Goal: Task Accomplishment & Management: Use online tool/utility

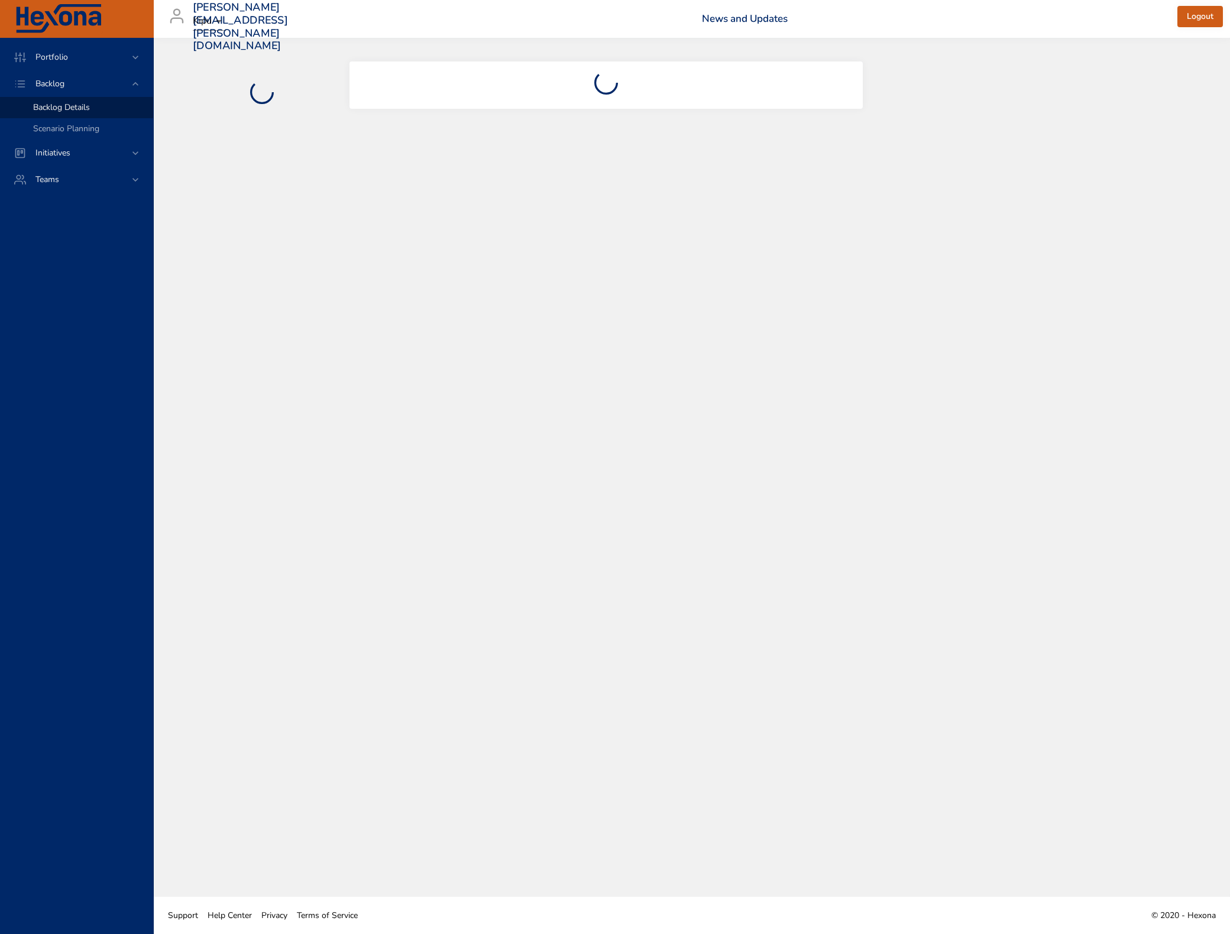
drag, startPoint x: 649, startPoint y: 247, endPoint x: 824, endPoint y: 304, distance: 184.2
click at [649, 247] on div at bounding box center [692, 467] width 1076 height 859
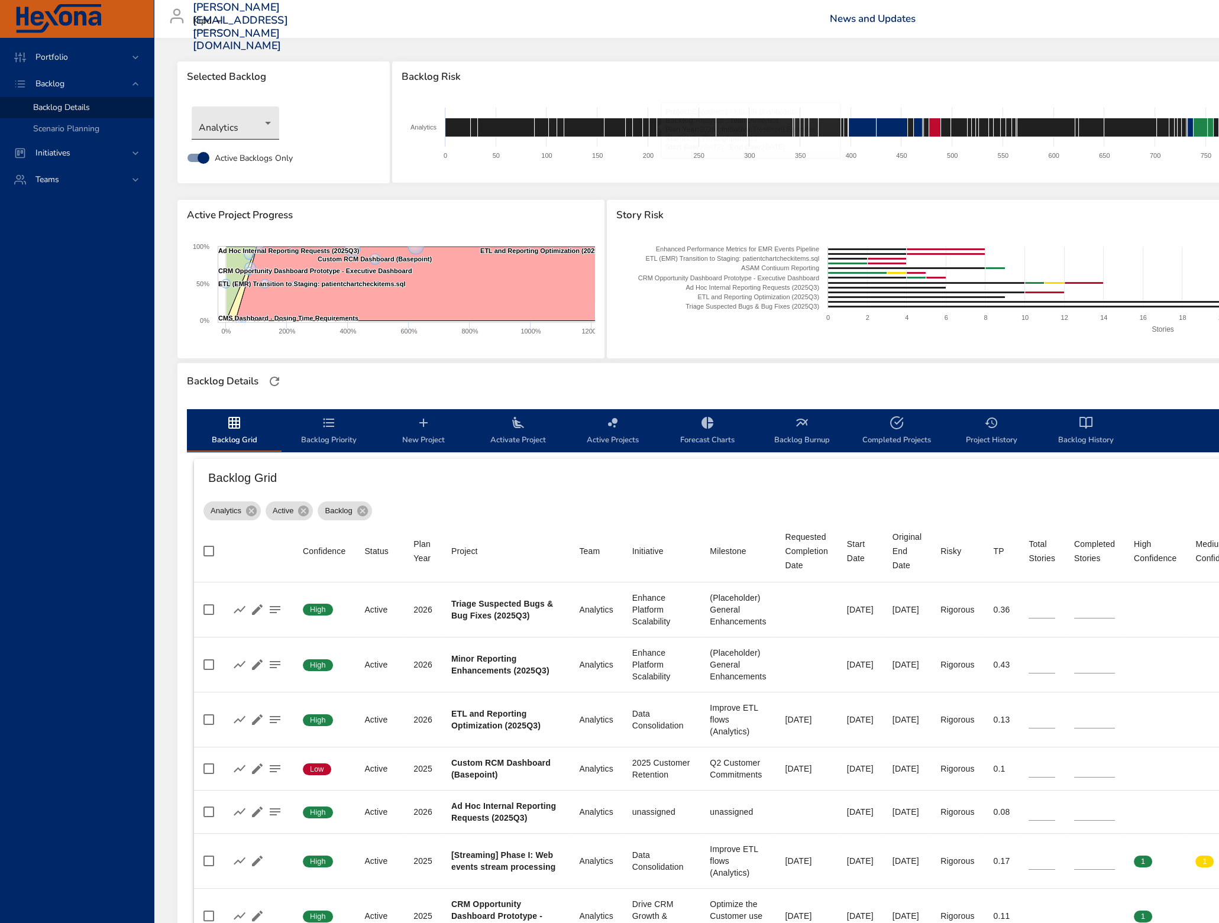
click at [237, 114] on body "Portfolio Backlog Backlog Details Scenario Planning Initiatives Teams [PERSON_N…" at bounding box center [609, 461] width 1219 height 923
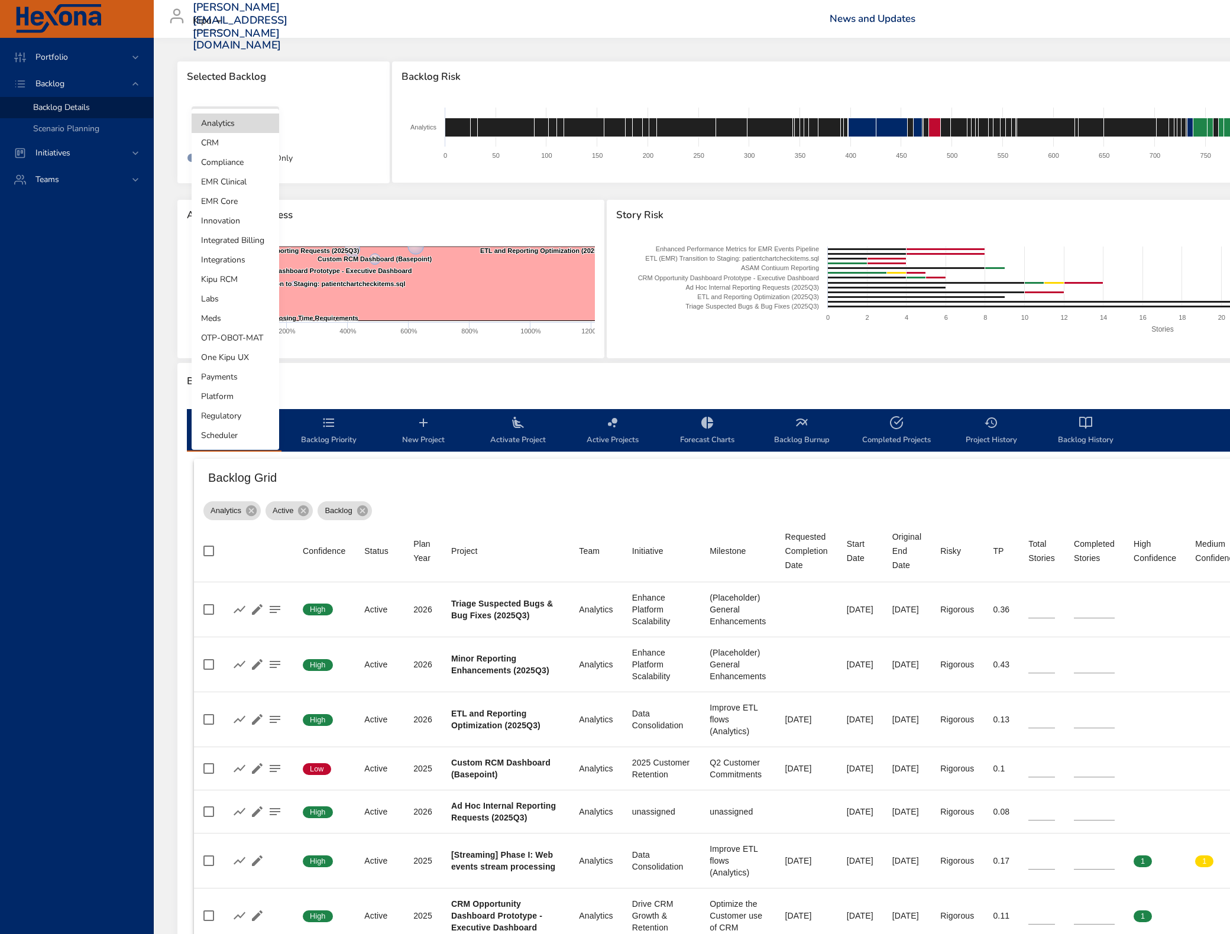
click at [236, 240] on li "Integrated Billing" at bounding box center [236, 241] width 88 height 20
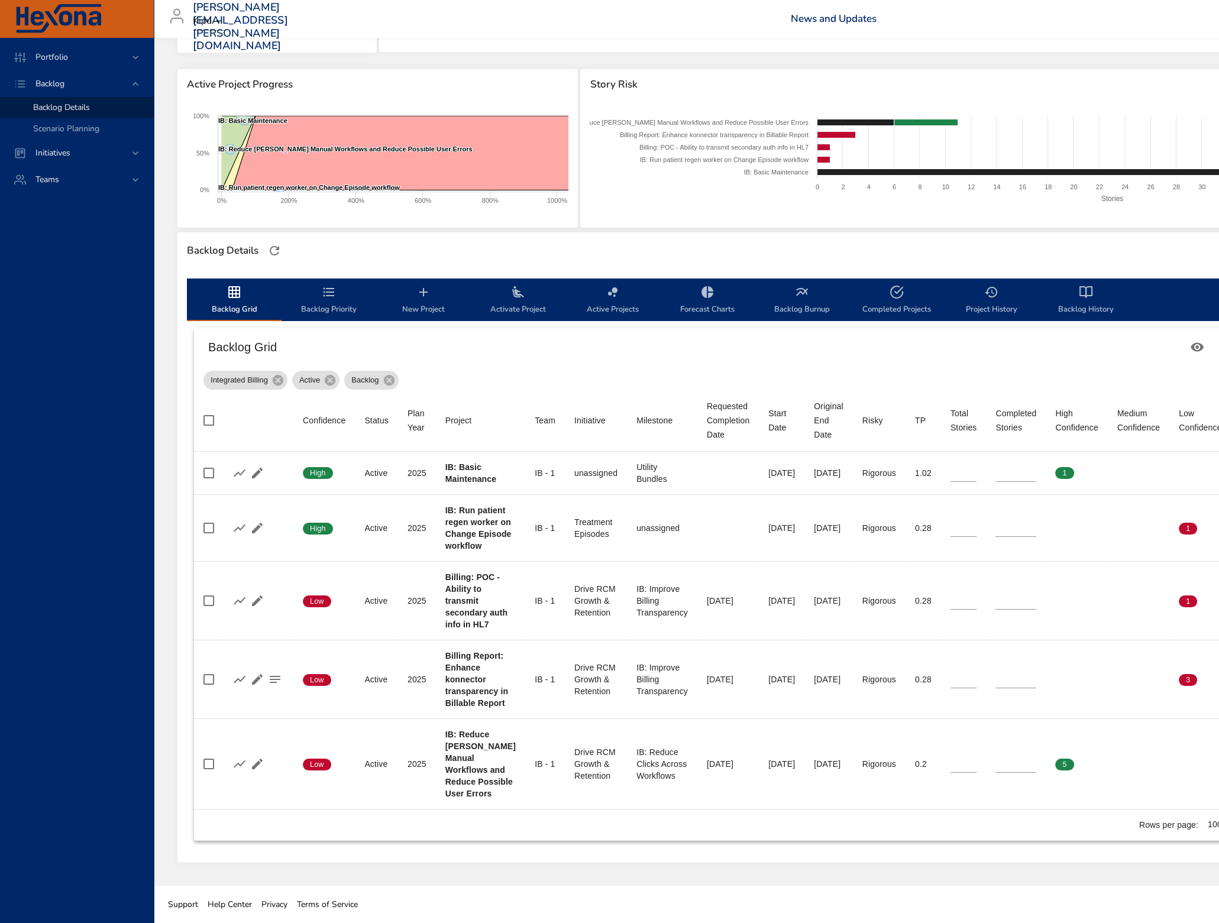
scroll to position [187, 0]
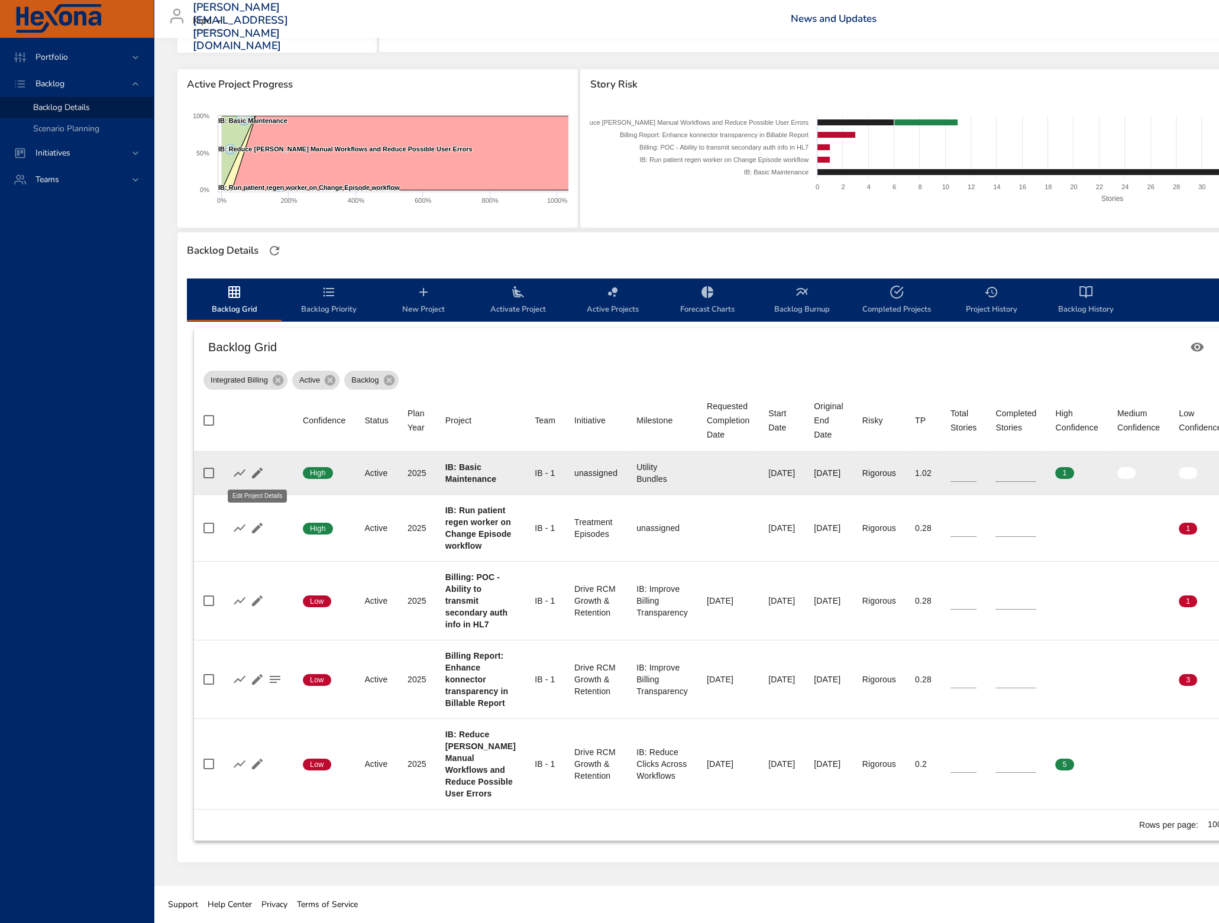
click at [257, 466] on icon "button" at bounding box center [257, 473] width 14 height 14
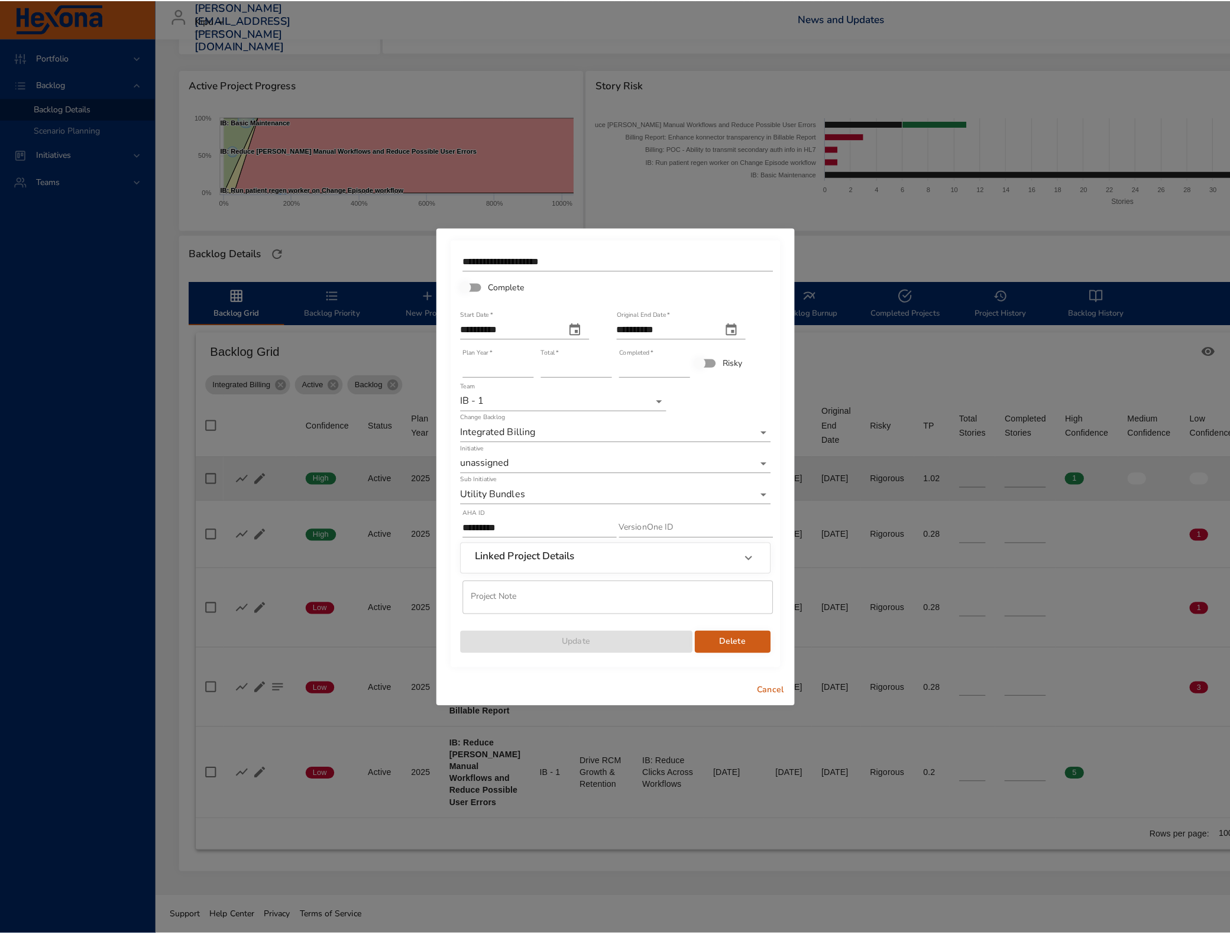
scroll to position [177, 0]
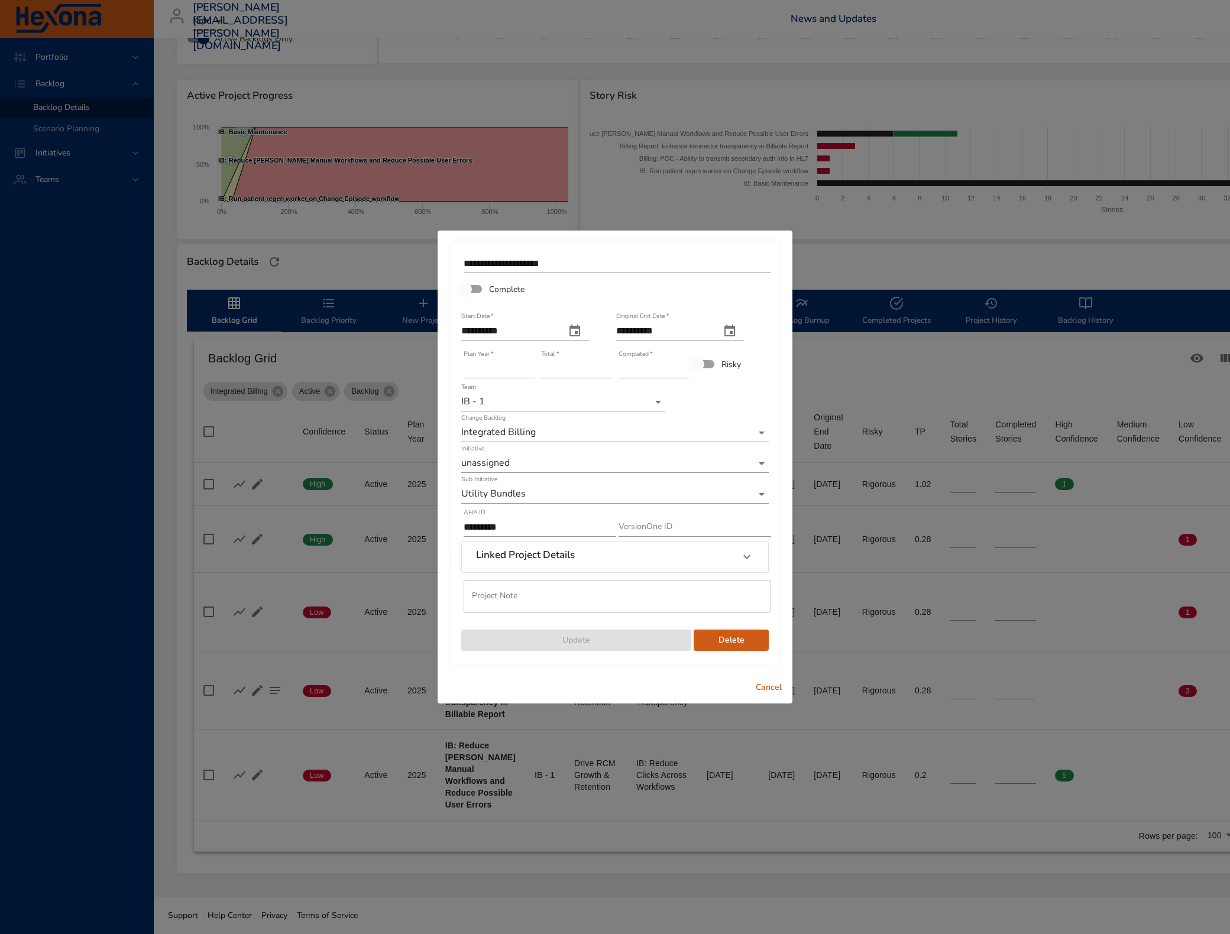
type input "**"
click at [684, 364] on input "**" at bounding box center [654, 369] width 70 height 19
click at [571, 640] on span "Update" at bounding box center [576, 640] width 211 height 15
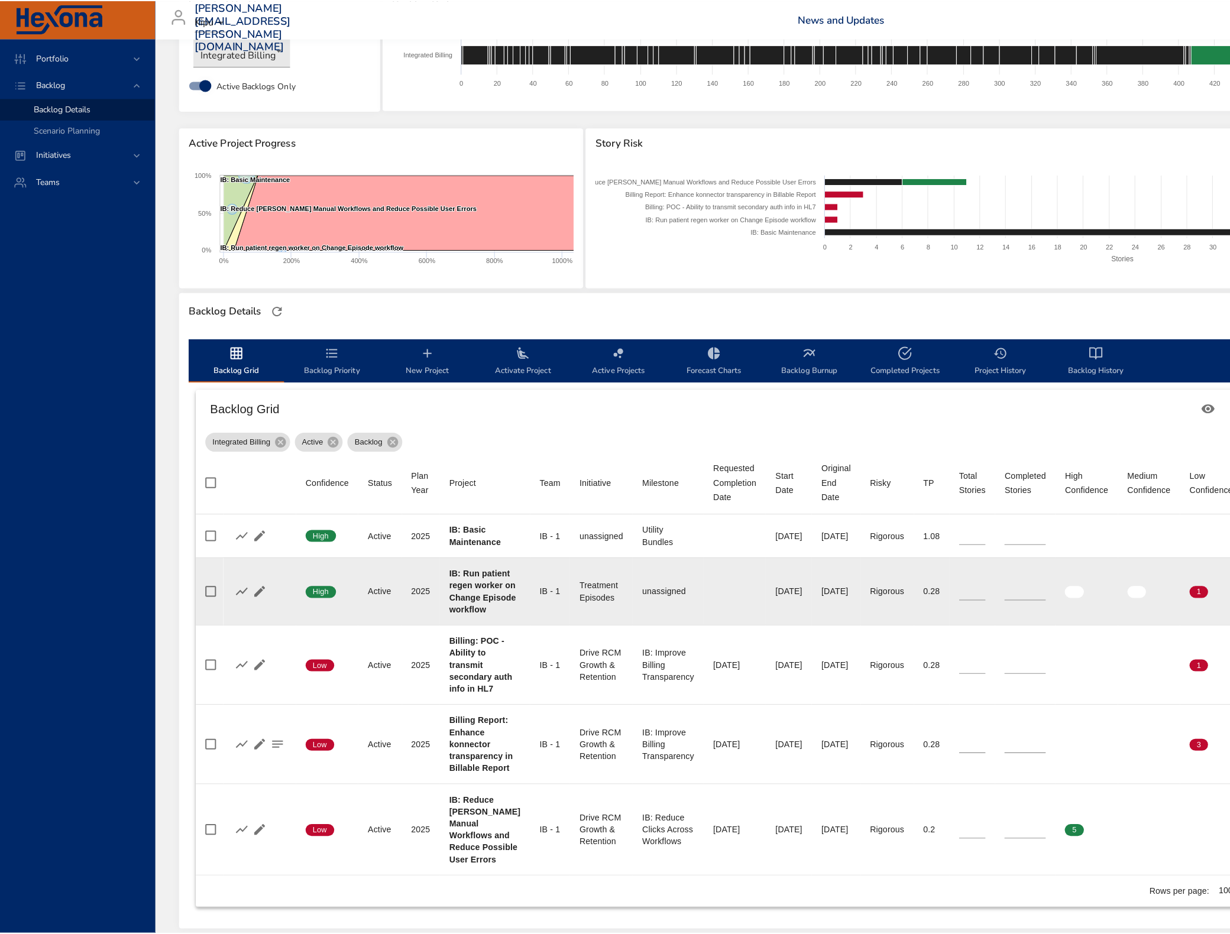
scroll to position [138, 0]
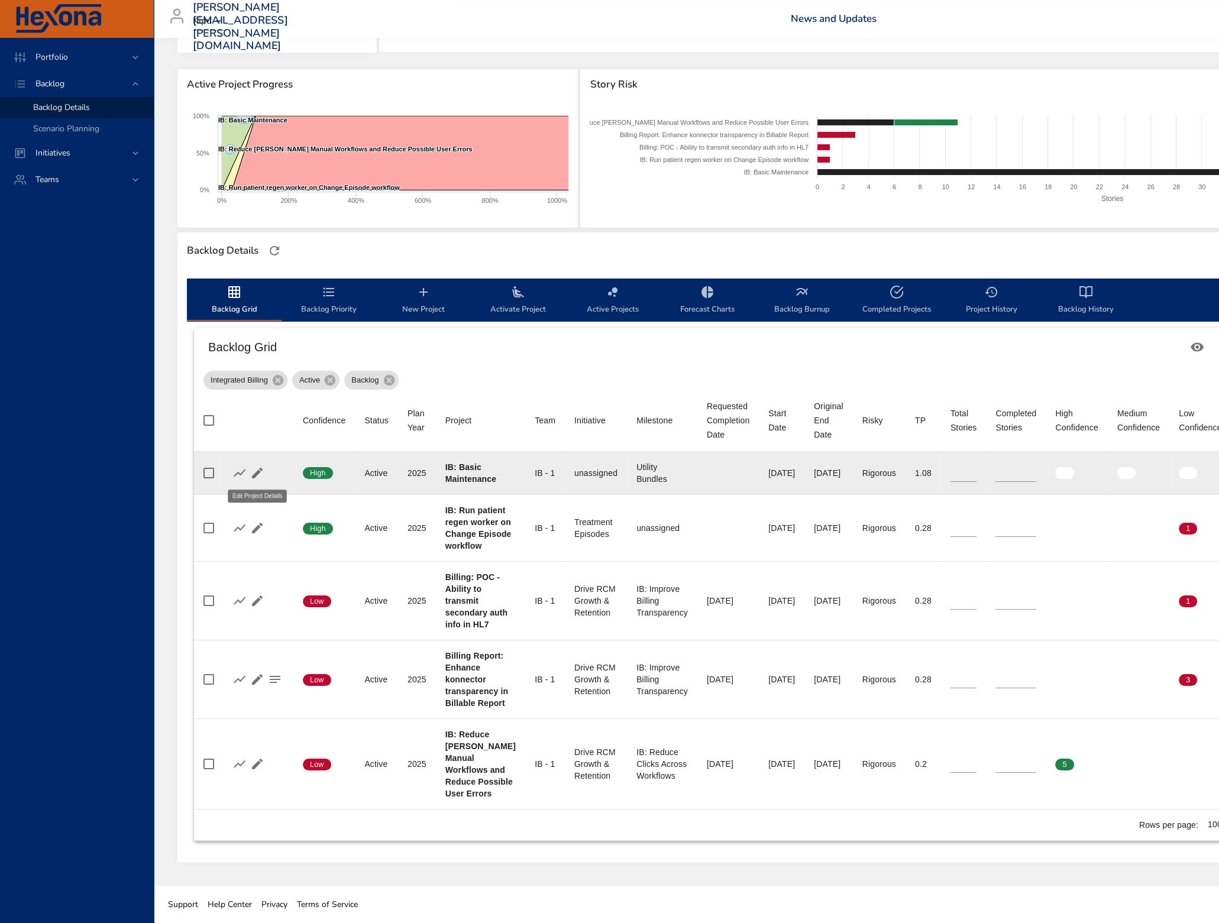
click at [263, 468] on icon "button" at bounding box center [257, 473] width 14 height 14
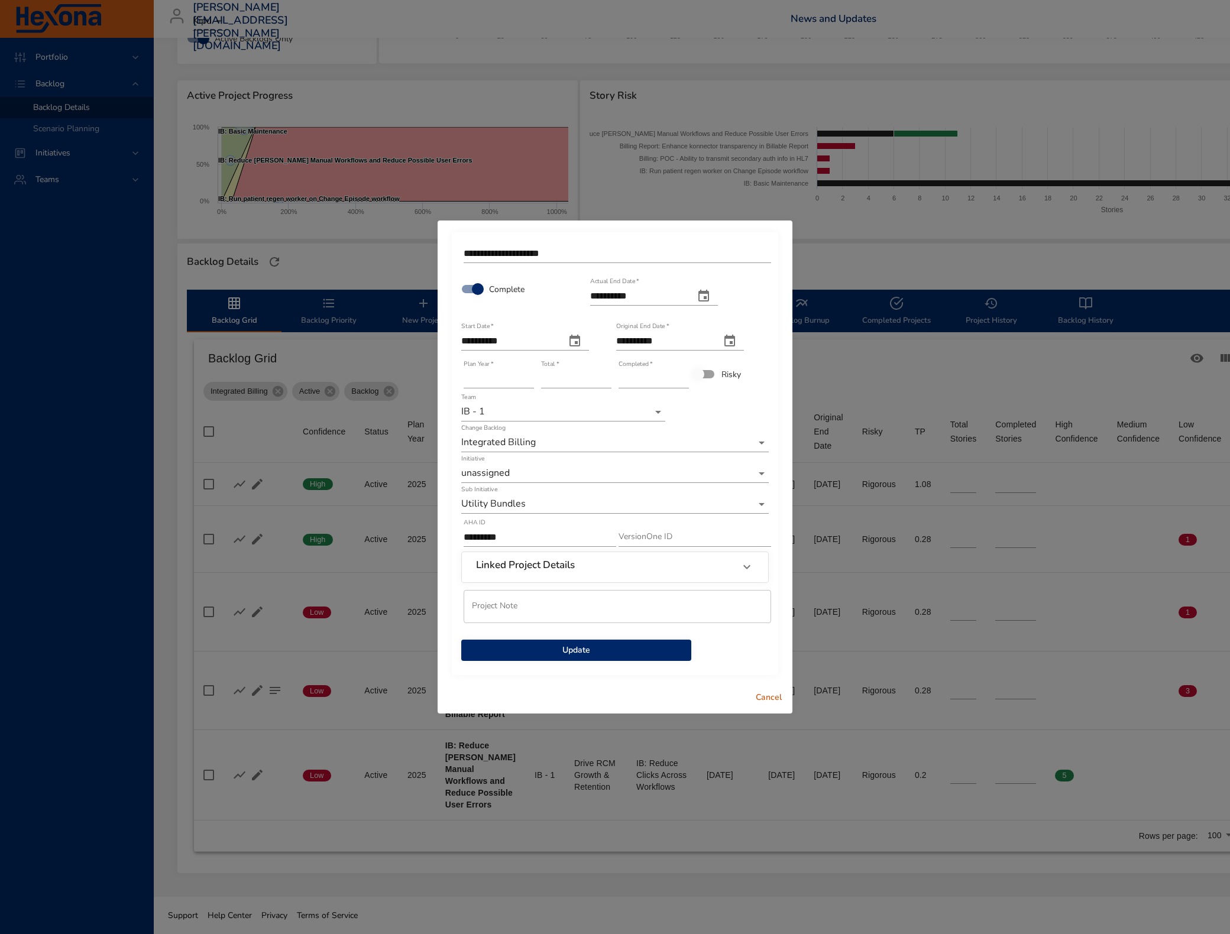
click at [639, 649] on span "Update" at bounding box center [576, 650] width 211 height 15
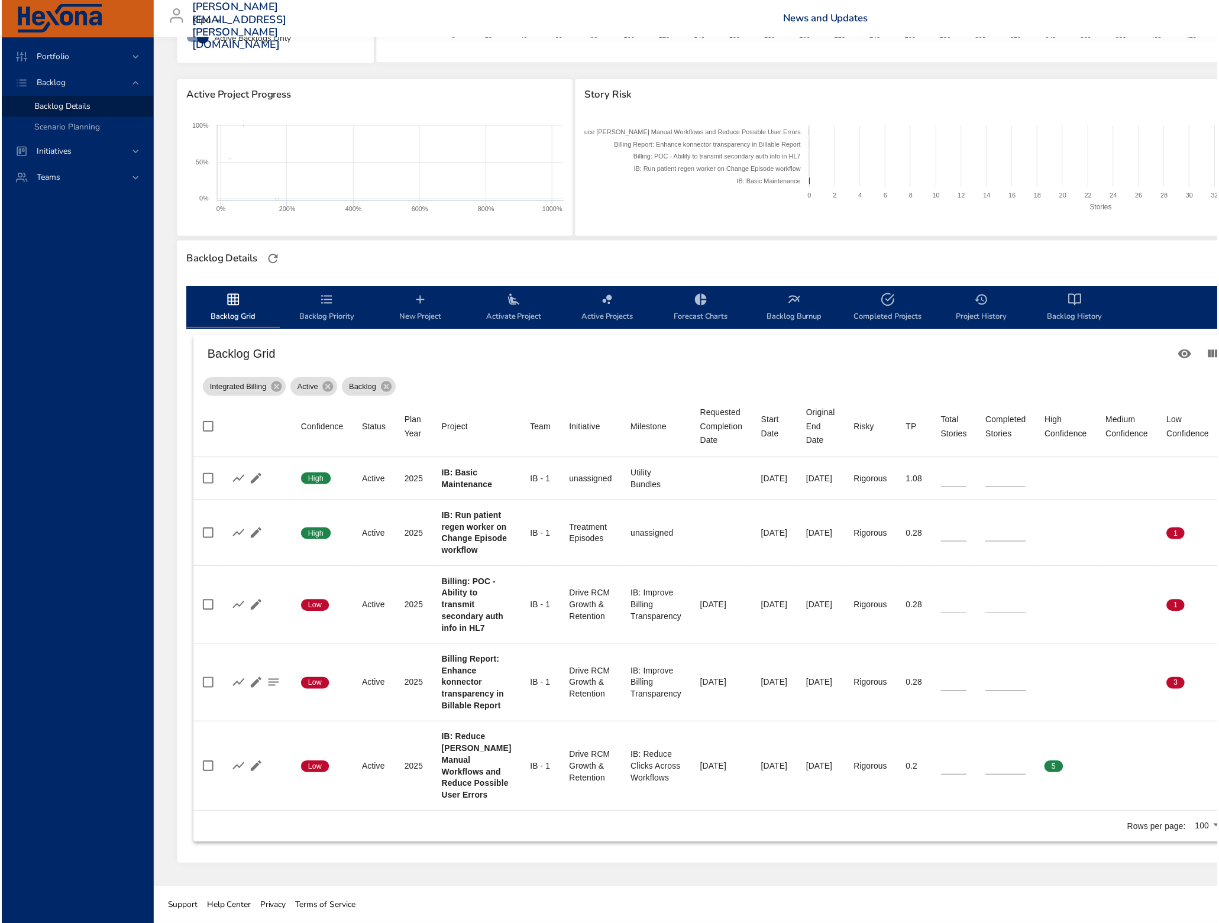
scroll to position [74, 0]
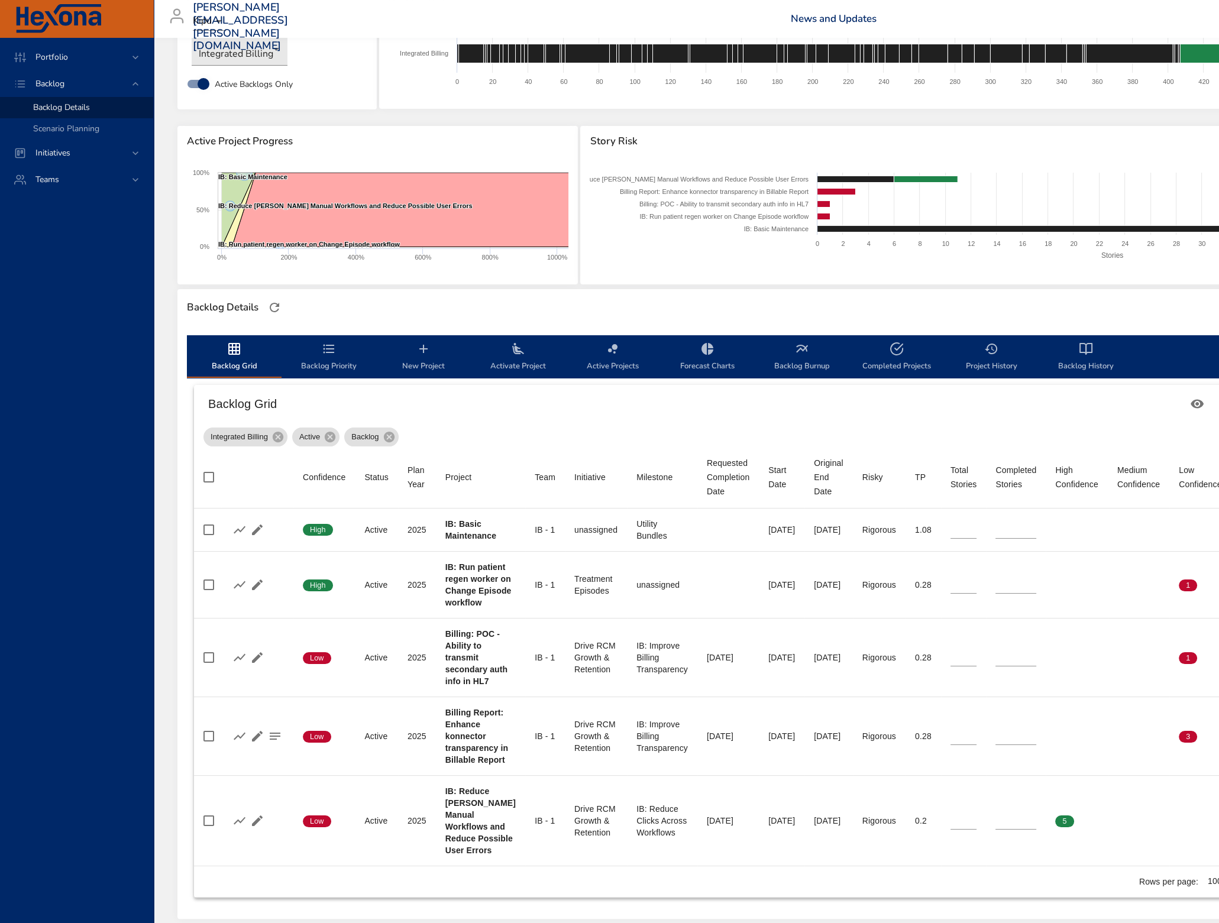
click at [319, 490] on th "Confidence" at bounding box center [323, 477] width 61 height 62
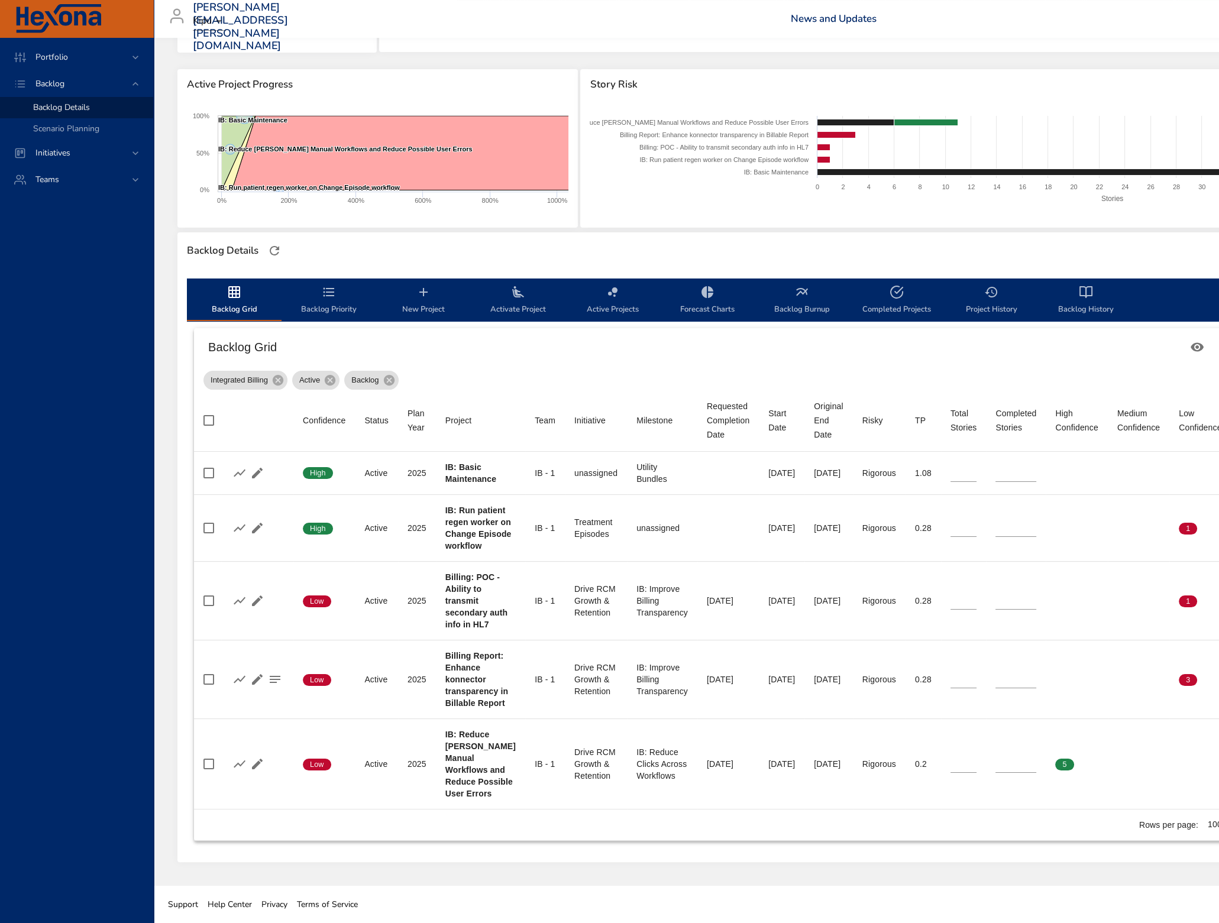
scroll to position [189, 0]
click at [330, 287] on icon "backlog-tab" at bounding box center [328, 291] width 11 height 9
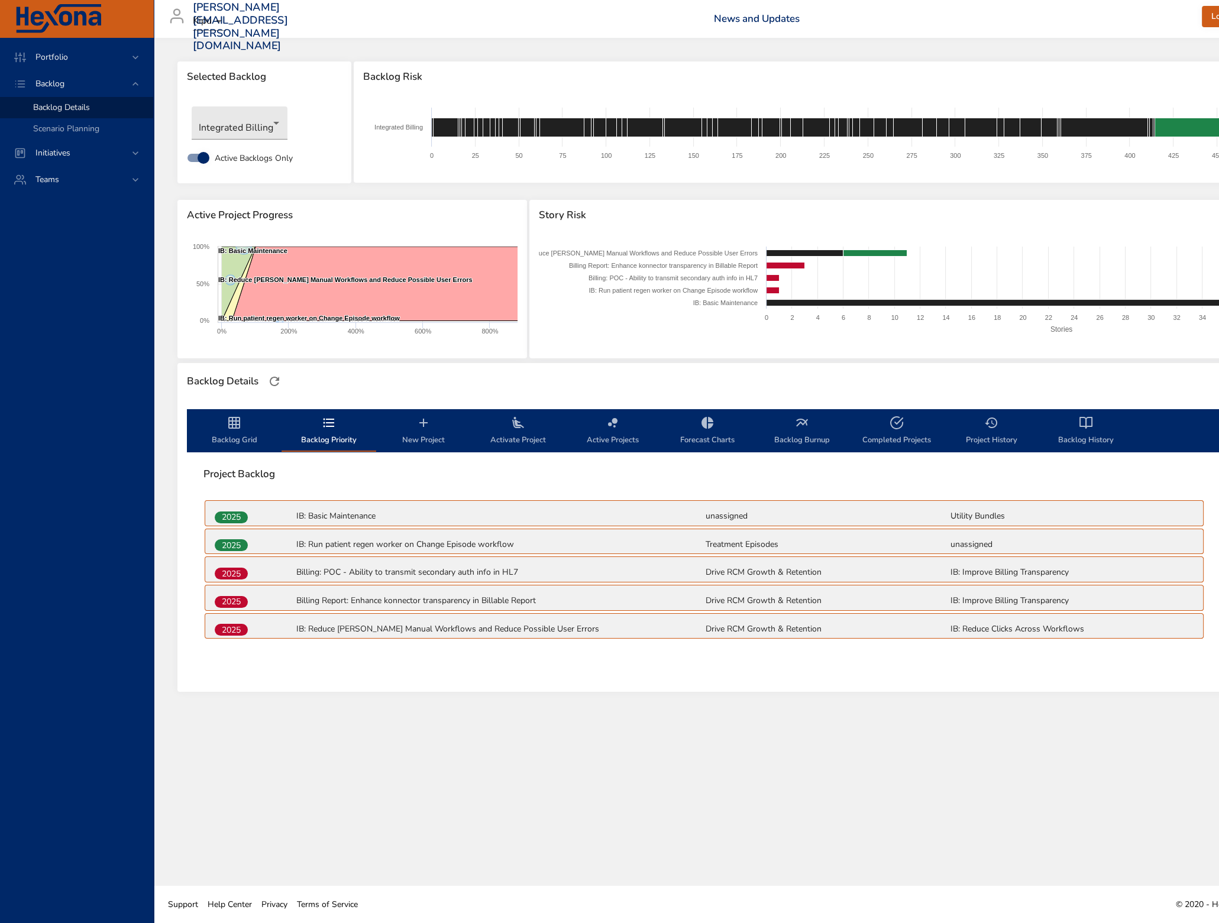
scroll to position [11, 0]
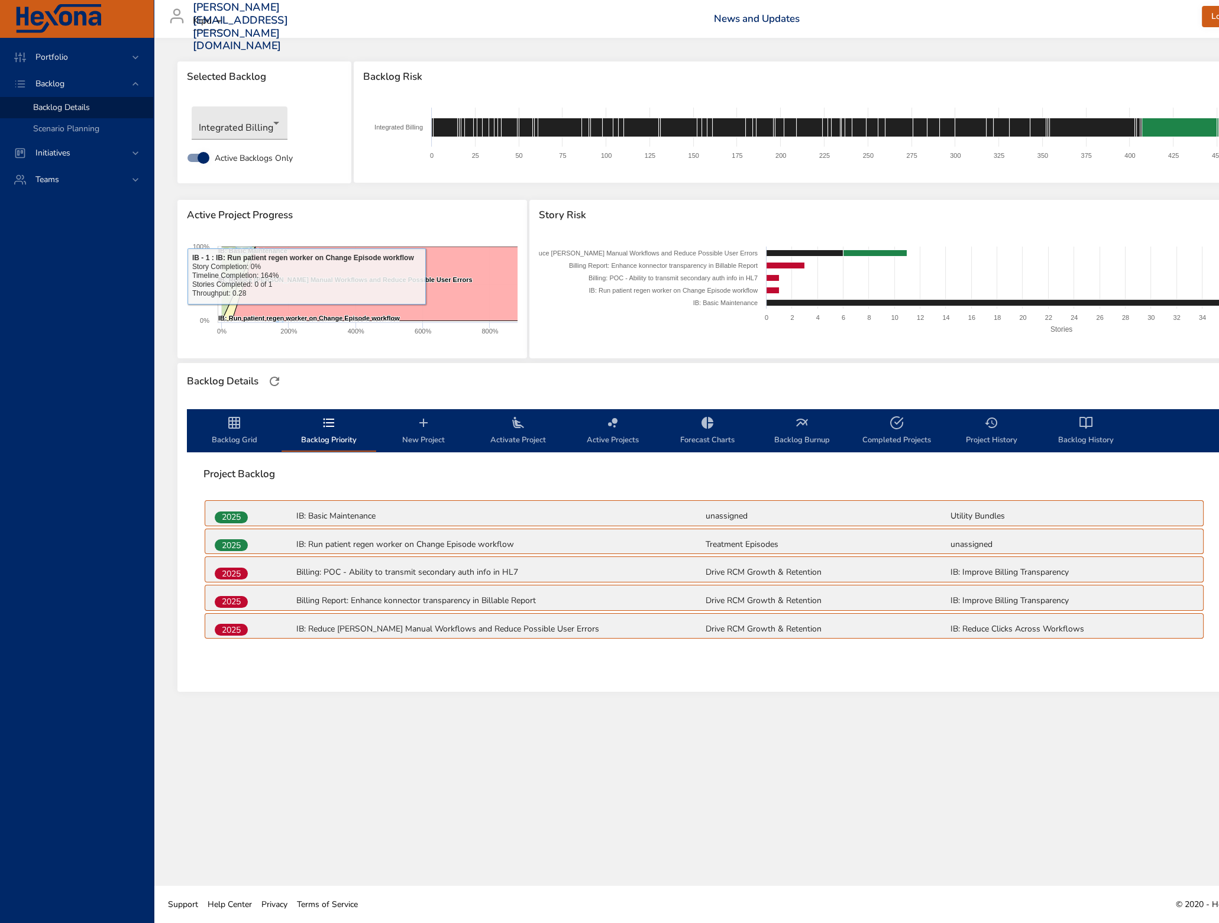
click at [229, 417] on icon "backlog-tab" at bounding box center [234, 423] width 12 height 12
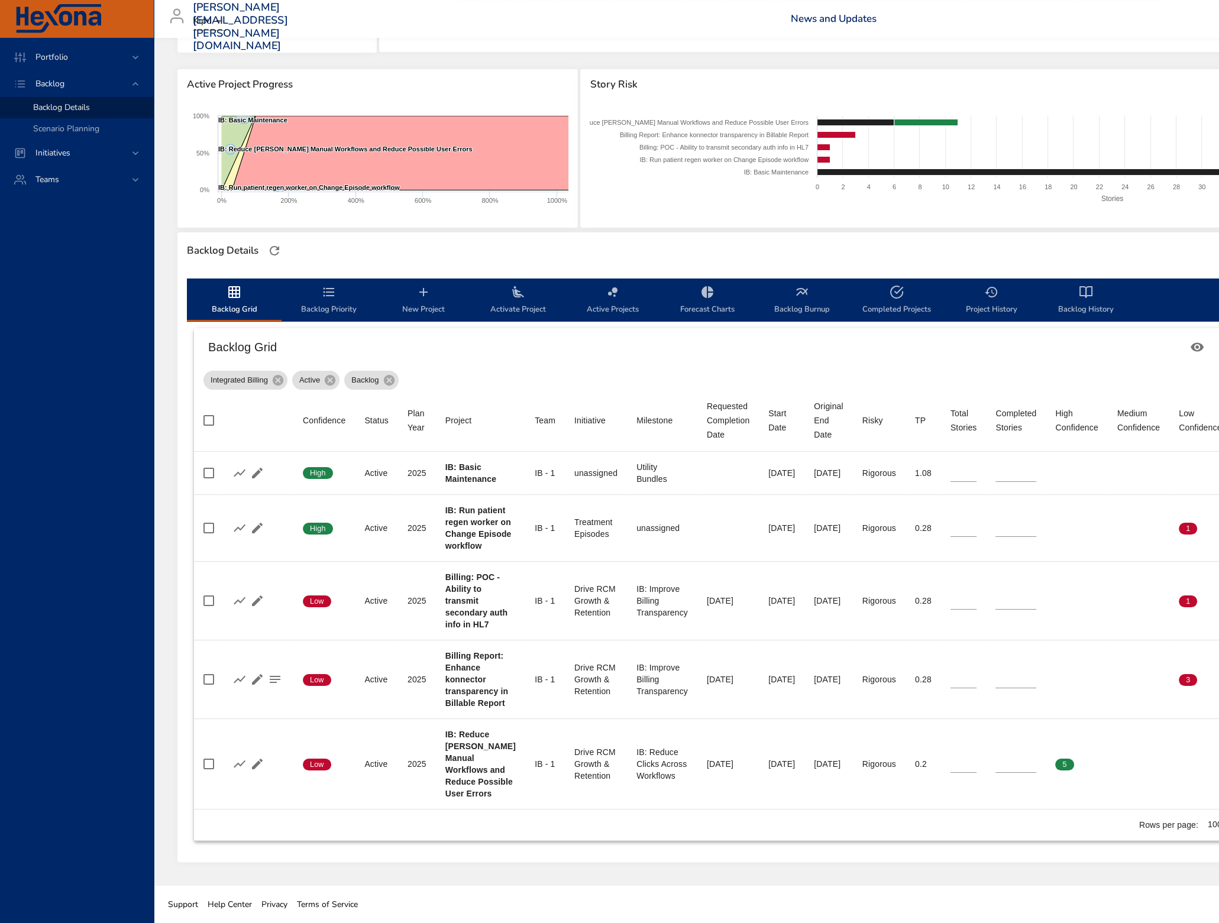
scroll to position [189, 0]
click at [275, 244] on icon "button" at bounding box center [274, 251] width 14 height 14
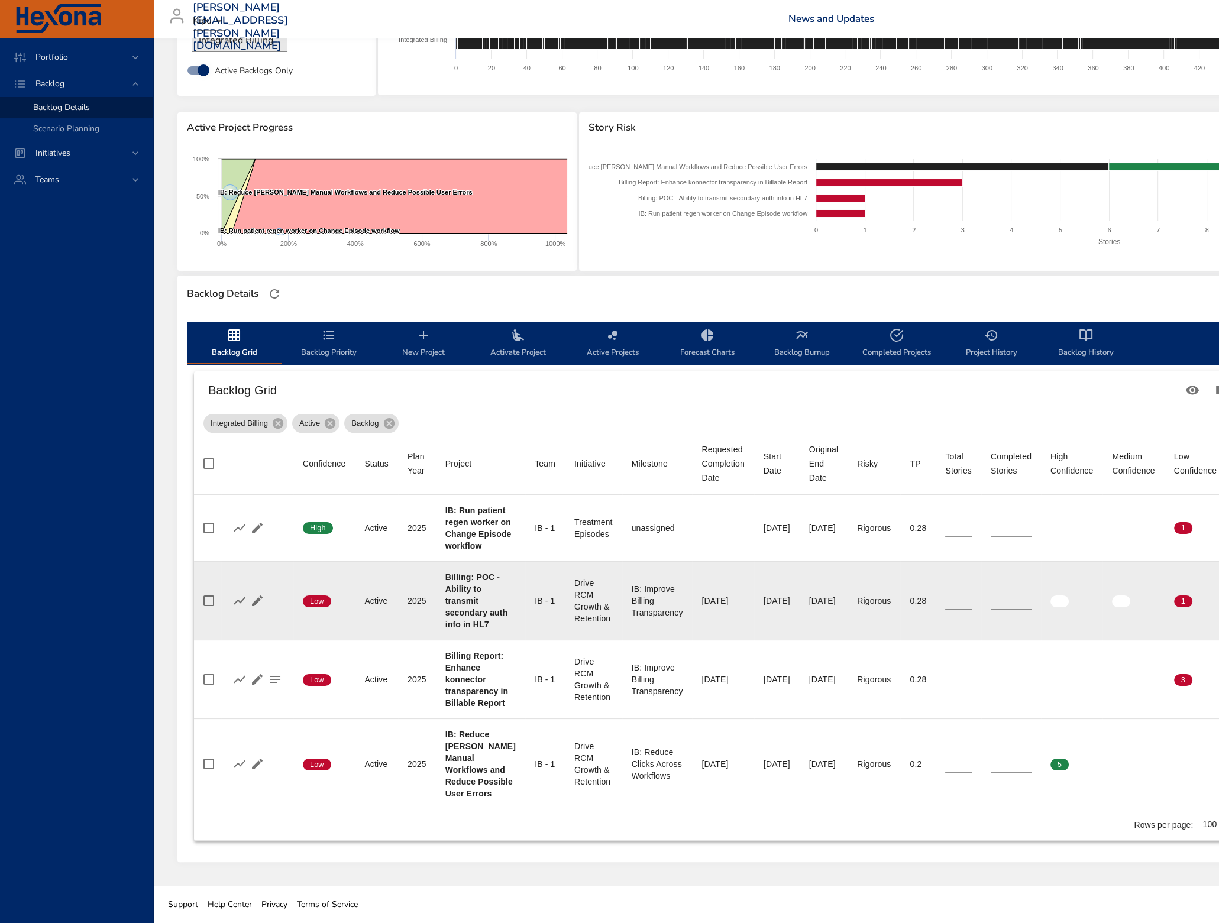
scroll to position [145, 0]
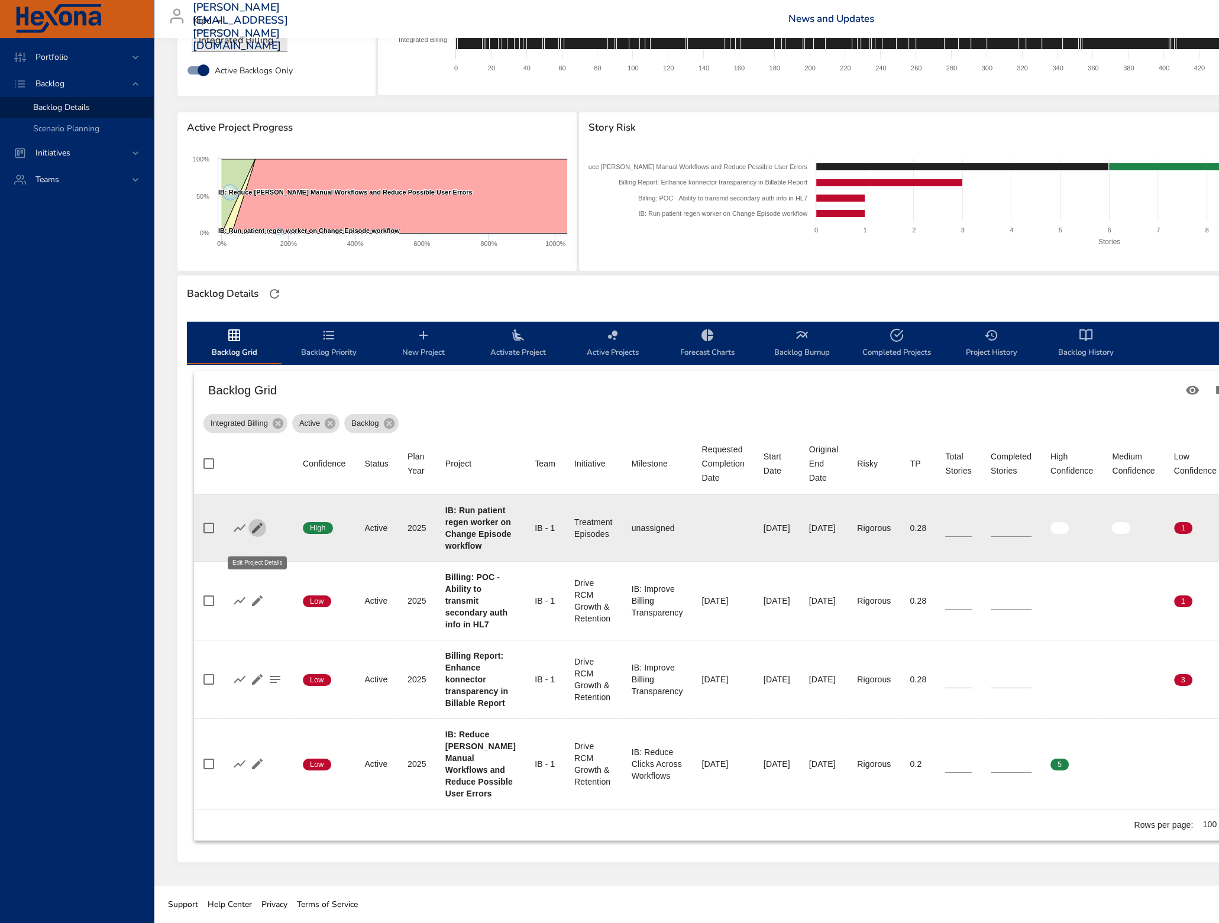
click at [258, 521] on icon "button" at bounding box center [257, 528] width 14 height 14
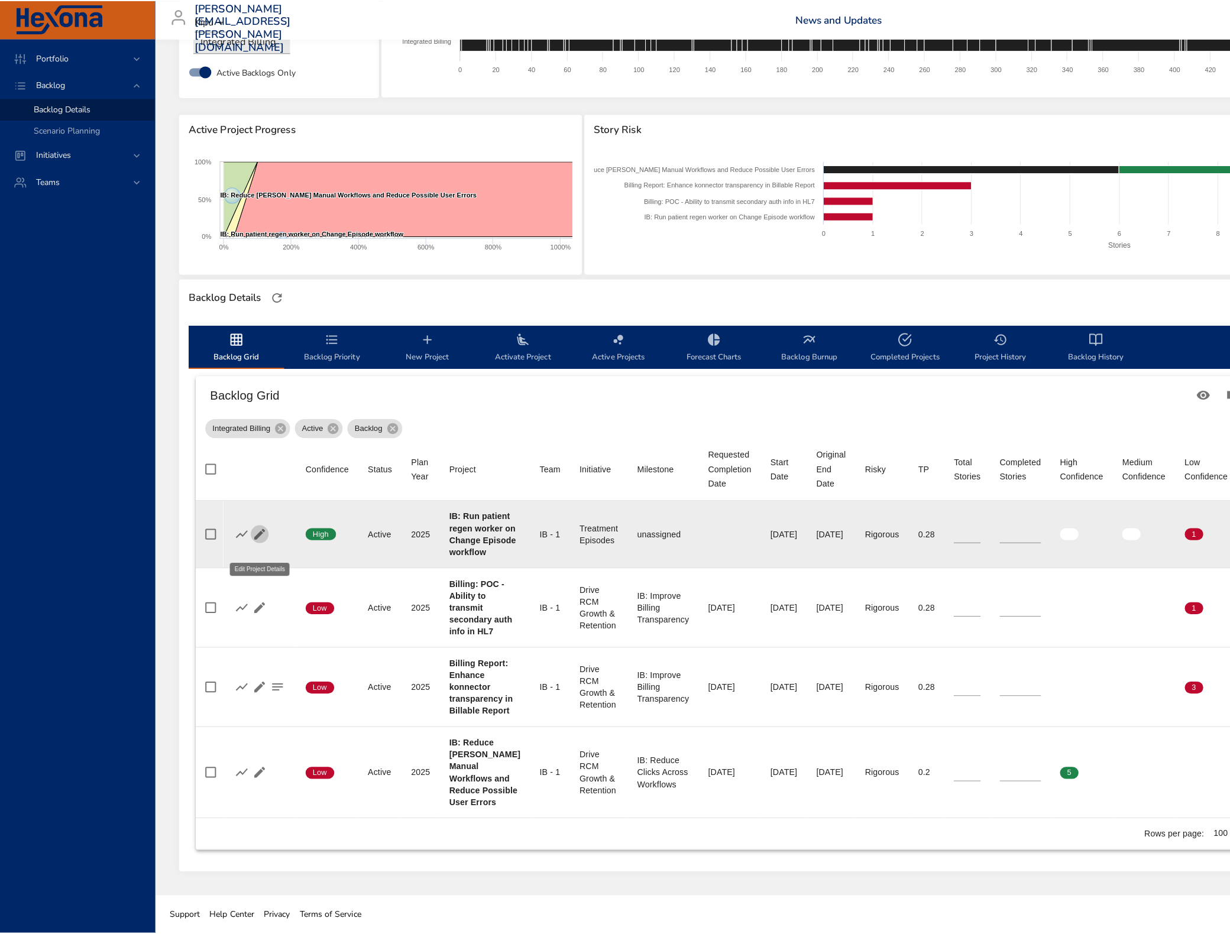
scroll to position [134, 0]
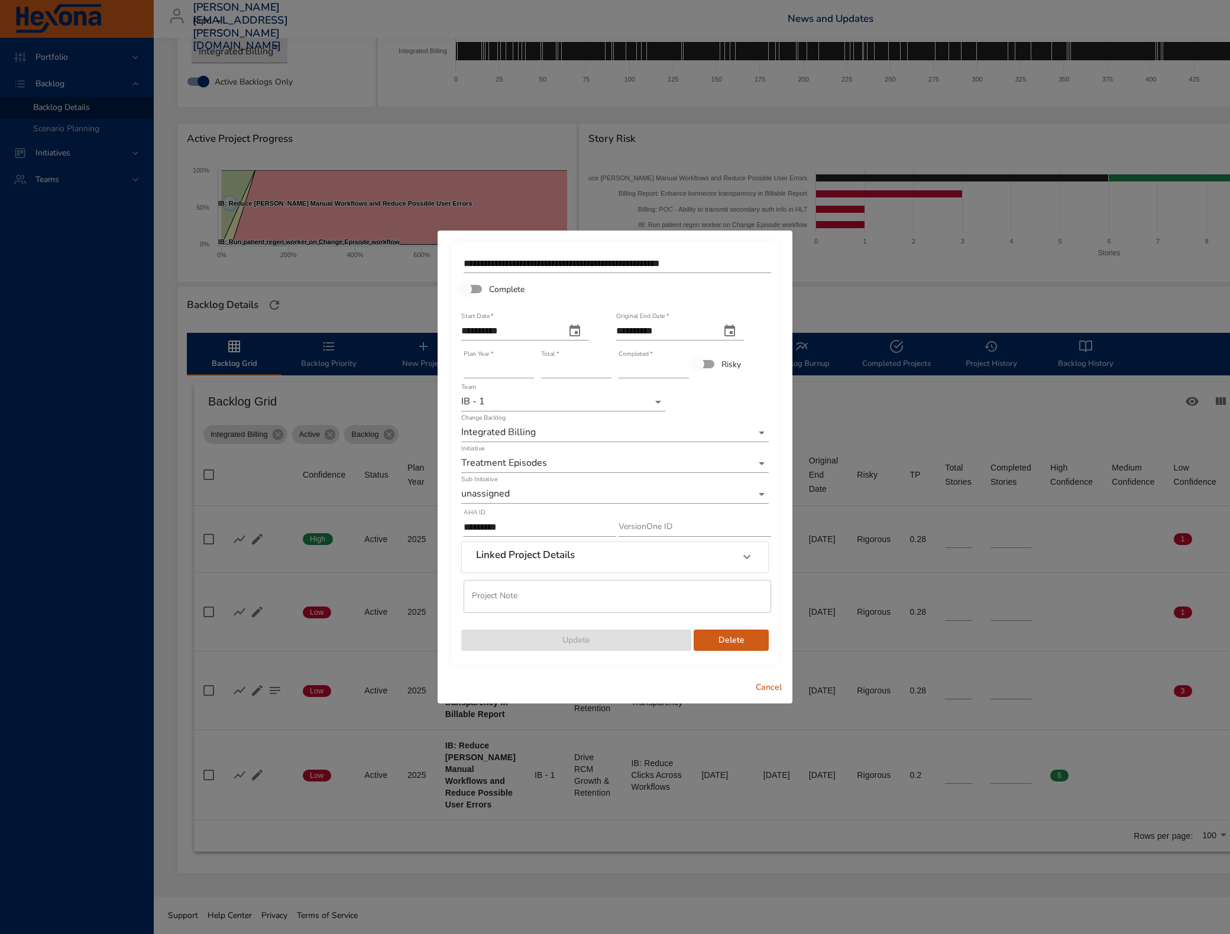
type input "*"
click at [684, 367] on input "*" at bounding box center [654, 369] width 70 height 19
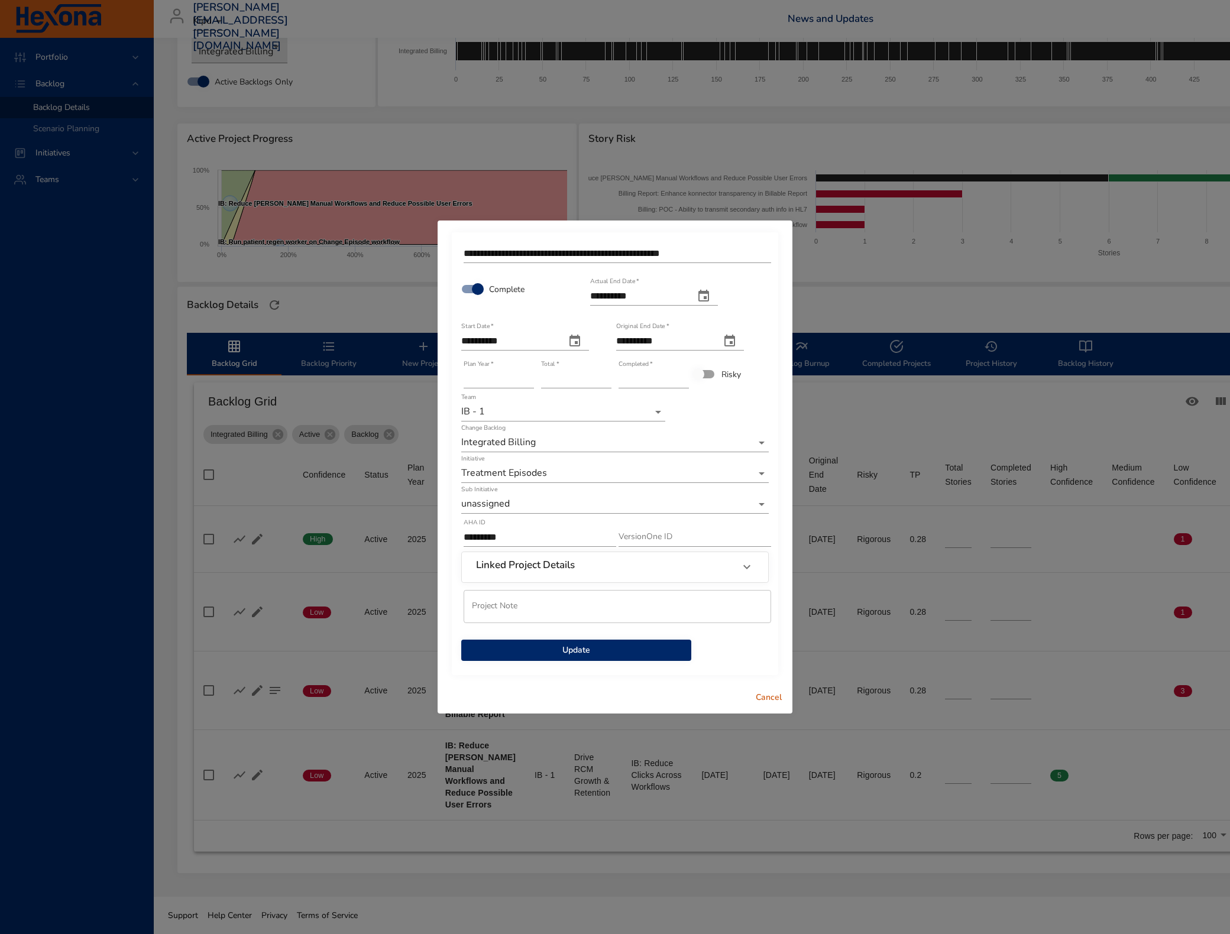
click at [545, 645] on span "Update" at bounding box center [576, 650] width 211 height 15
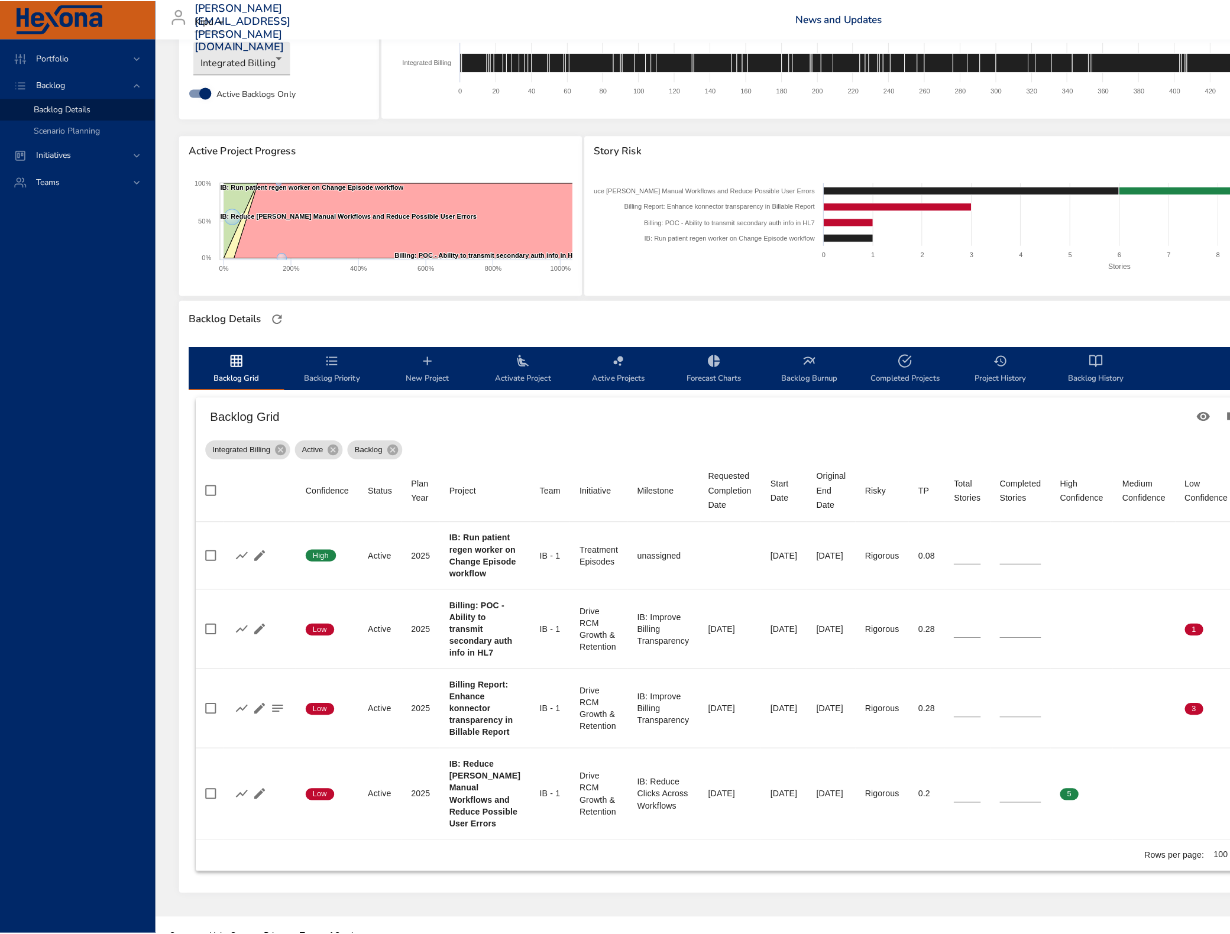
scroll to position [107, 0]
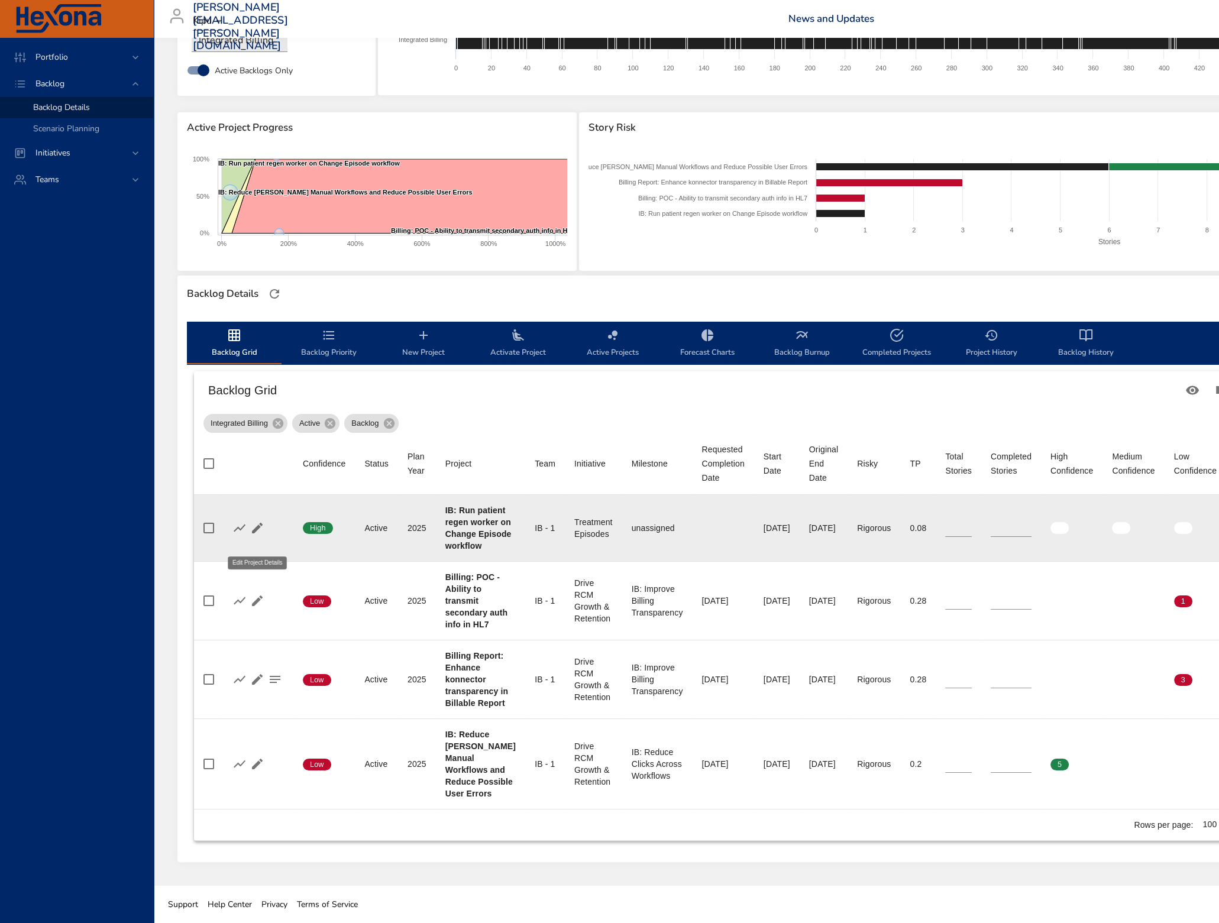
click at [254, 521] on icon "button" at bounding box center [257, 528] width 14 height 14
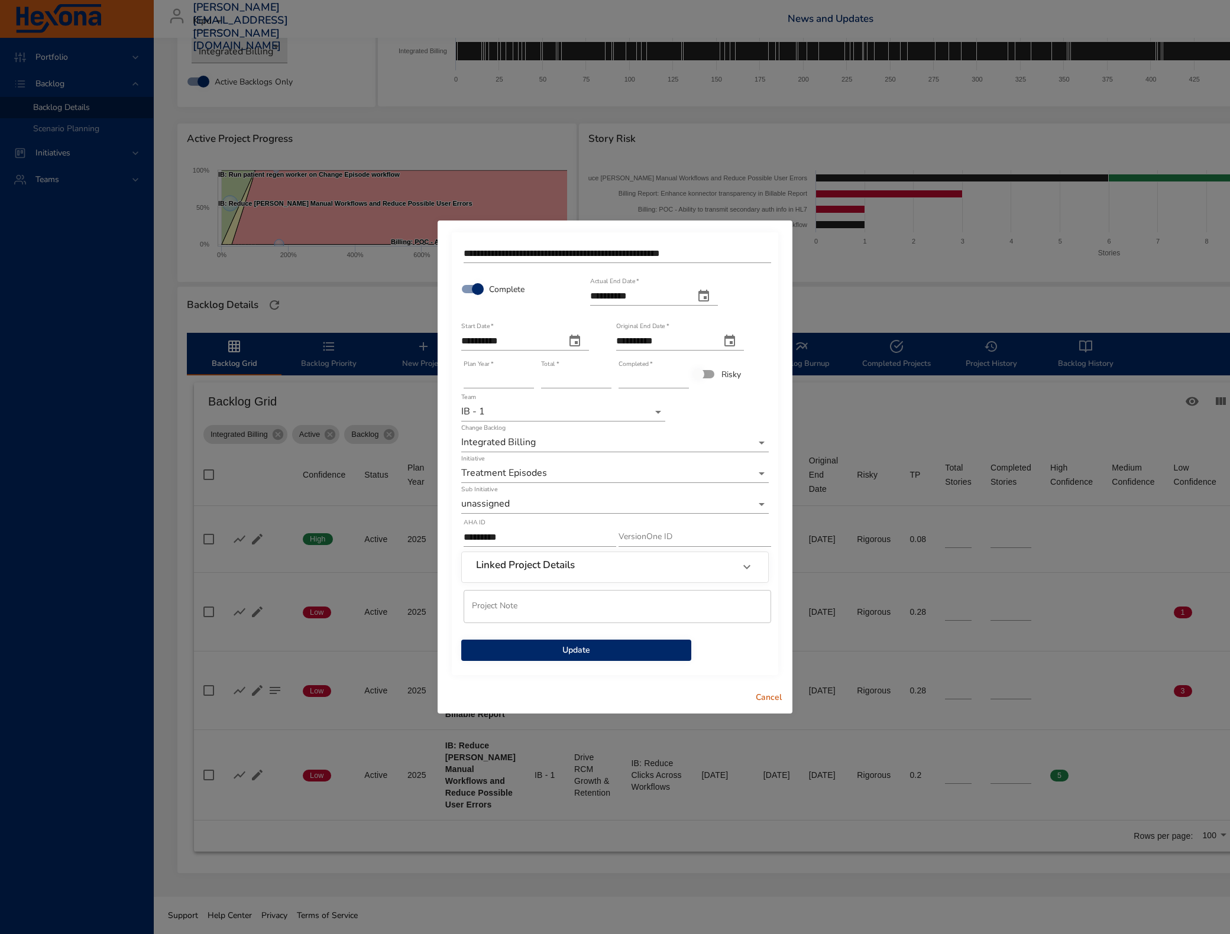
click at [562, 652] on span "Update" at bounding box center [576, 650] width 211 height 15
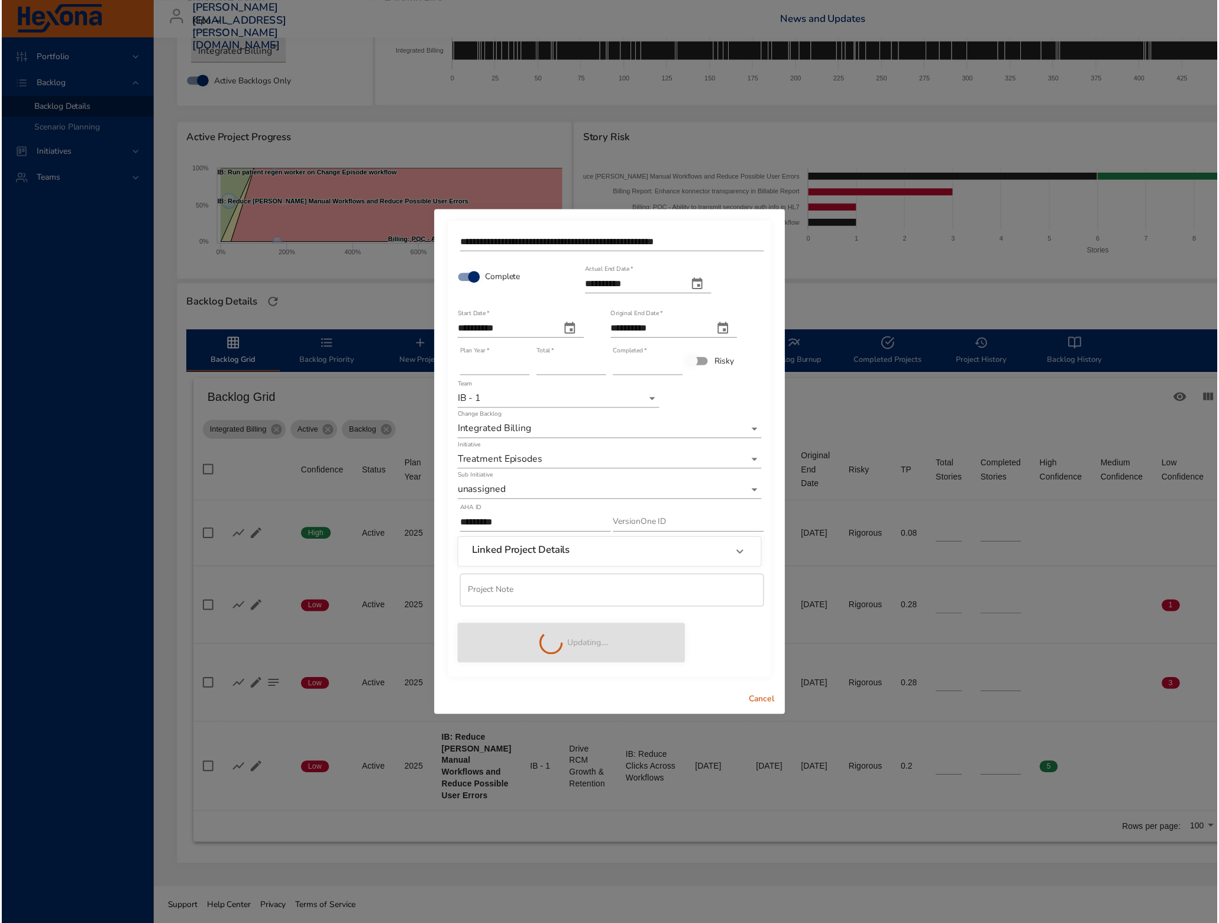
scroll to position [31, 0]
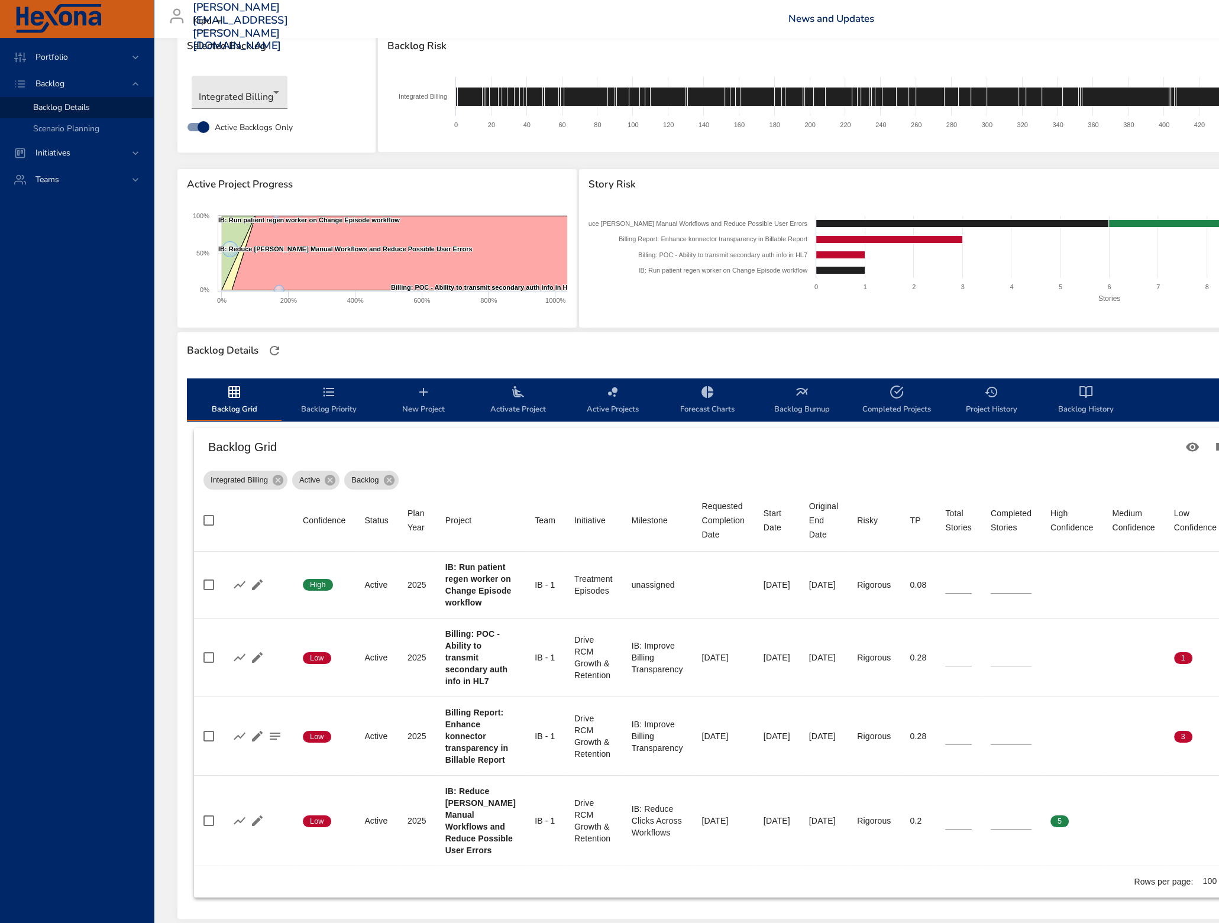
click at [278, 339] on div at bounding box center [274, 350] width 25 height 25
click at [278, 352] on icon "button" at bounding box center [274, 350] width 9 height 9
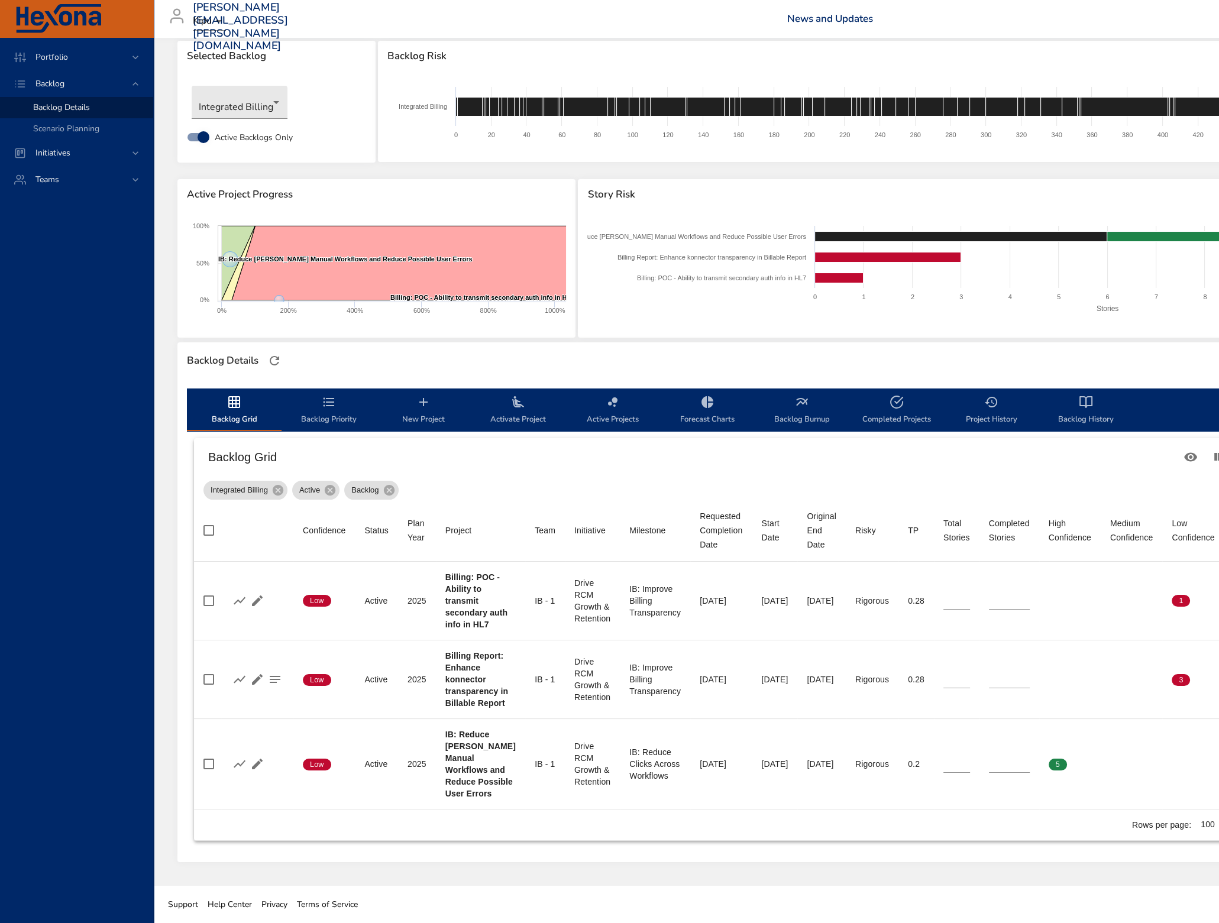
scroll to position [32, 0]
